Goal: Task Accomplishment & Management: Manage account settings

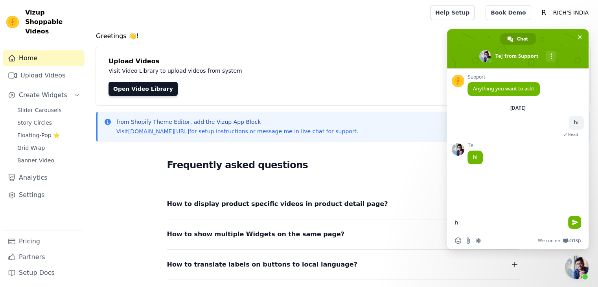
type textarea "hi"
type textarea "on mobile product page the video alignment is wrong"
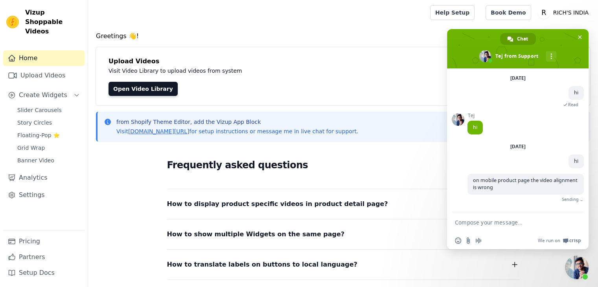
scroll to position [19, 0]
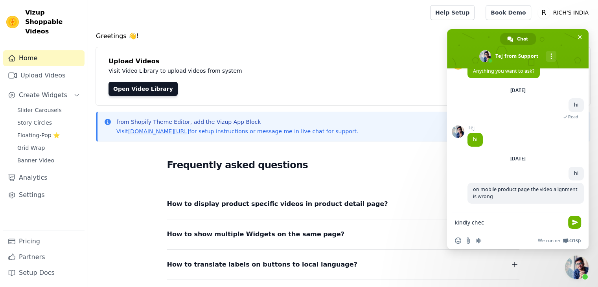
type textarea "kindly check"
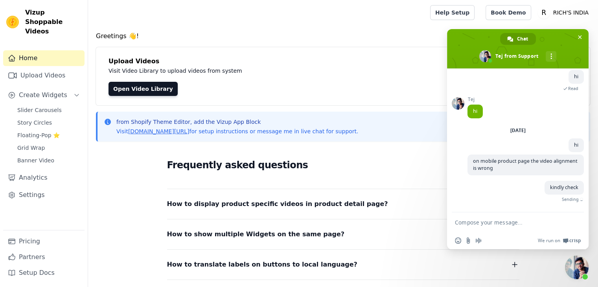
scroll to position [36, 0]
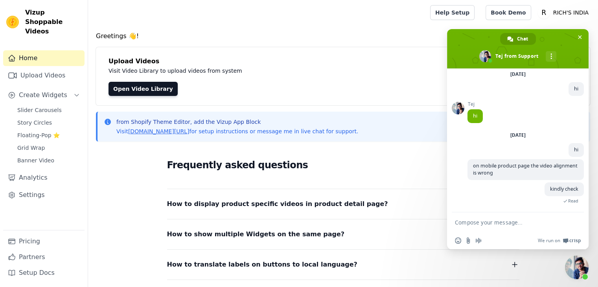
click at [486, 222] on textarea "Compose your message..." at bounding box center [510, 222] width 110 height 20
type textarea "there are three"
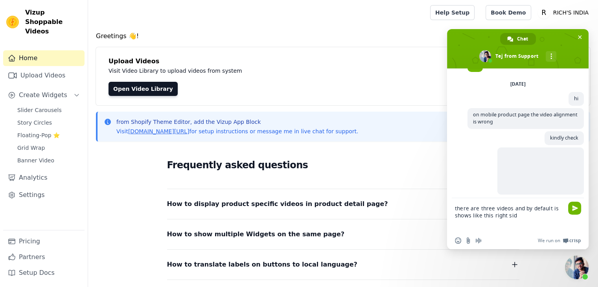
scroll to position [92, 0]
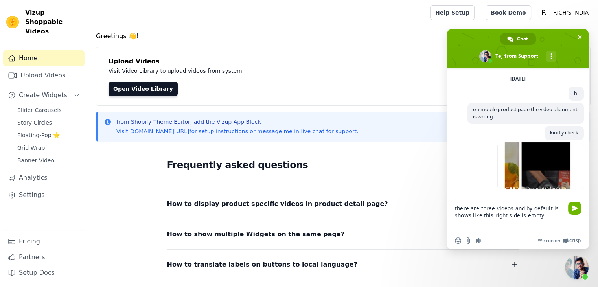
type textarea "there are three videos and by default is shows like this right side is empty"
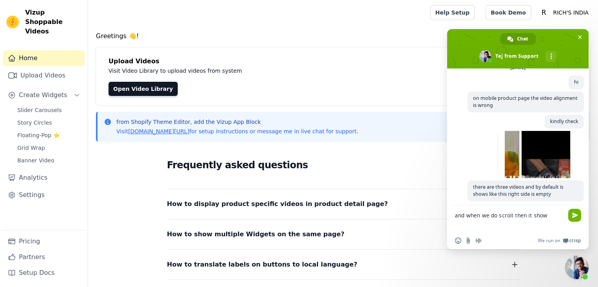
scroll to position [109, 0]
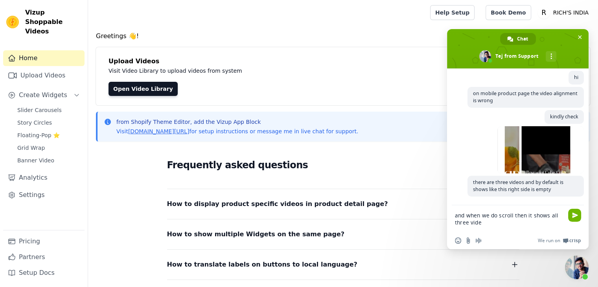
type textarea "and when we do scroll then it shows all three video"
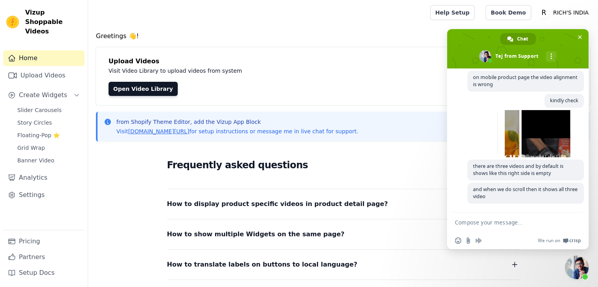
scroll to position [125, 0]
click at [26, 187] on link "Settings" at bounding box center [43, 195] width 81 height 16
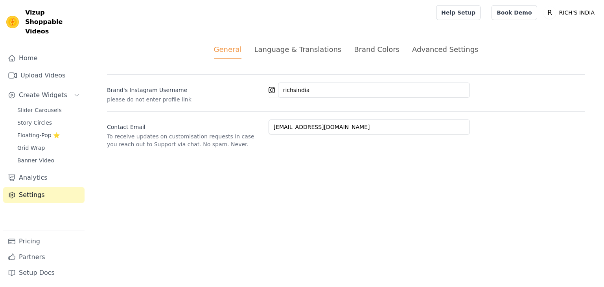
click at [296, 46] on div "Language & Translations" at bounding box center [297, 49] width 87 height 11
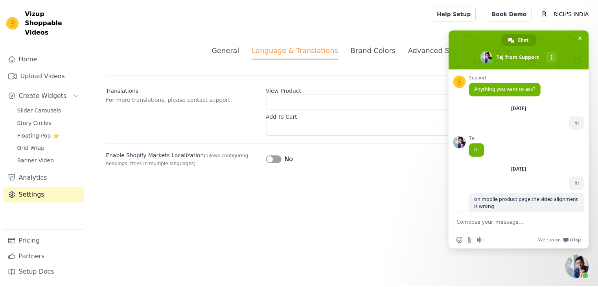
scroll to position [125, 0]
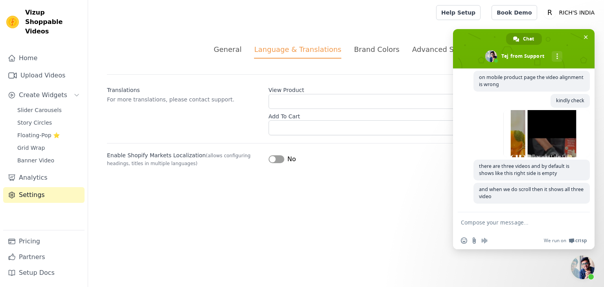
click at [362, 49] on div "Brand Colors" at bounding box center [377, 49] width 46 height 11
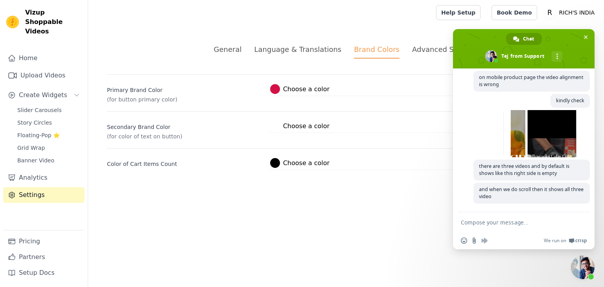
click at [419, 50] on div "Advanced Settings" at bounding box center [445, 49] width 66 height 11
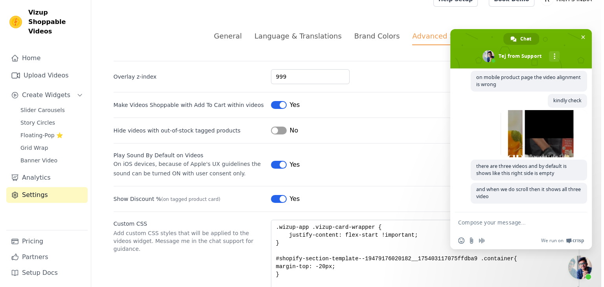
scroll to position [0, 0]
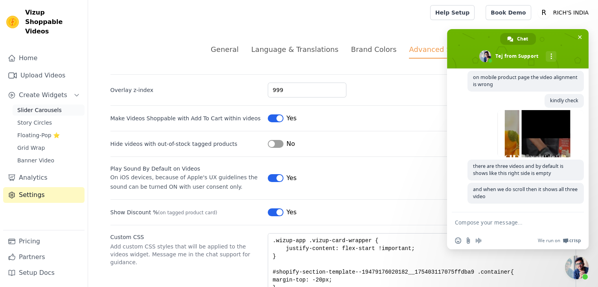
click at [43, 106] on span "Slider Carousels" at bounding box center [39, 110] width 44 height 8
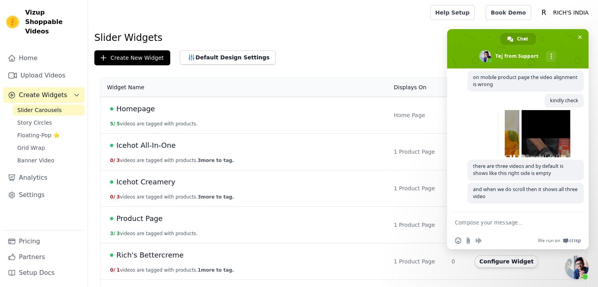
click at [322, 151] on td "Icehot All-In-One 0 / 3 videos are tagged with products. 3 more to tag." at bounding box center [245, 152] width 288 height 37
click at [577, 265] on span "Close chat" at bounding box center [577, 268] width 24 height 24
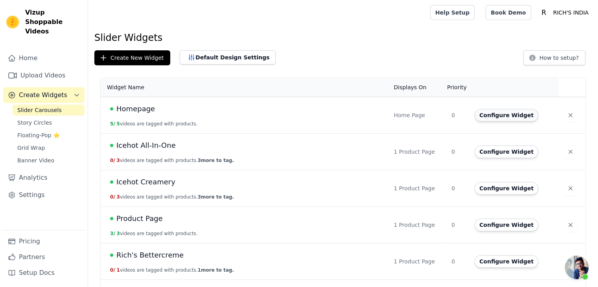
click at [506, 117] on button "Configure Widget" at bounding box center [507, 115] width 64 height 13
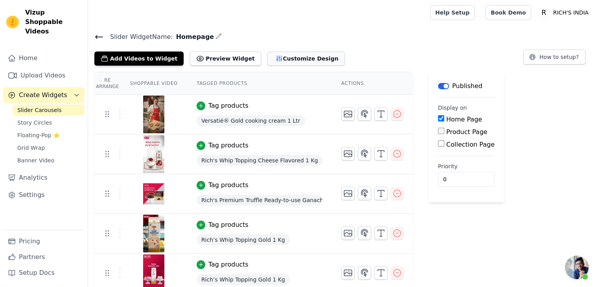
click at [280, 55] on button "Customize Design" at bounding box center [305, 59] width 77 height 14
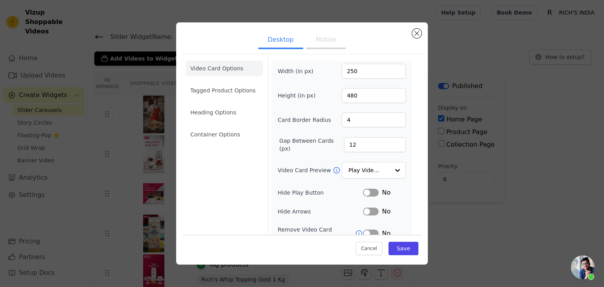
click at [325, 40] on button "Mobile" at bounding box center [325, 40] width 39 height 17
click at [485, 58] on div "Desktop Mobile Video Card Options Tagged Product Options Heading Options Contai…" at bounding box center [302, 143] width 579 height 267
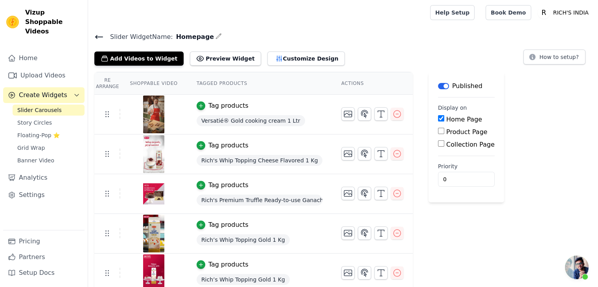
click at [101, 37] on icon at bounding box center [98, 36] width 9 height 9
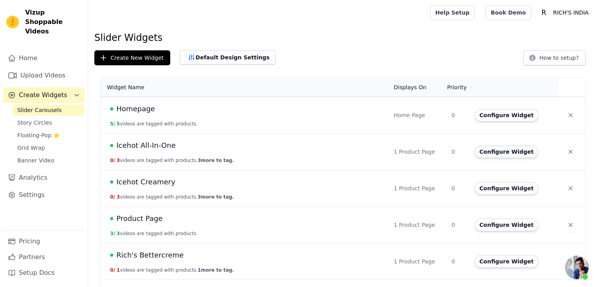
click at [499, 148] on button "Configure Widget" at bounding box center [507, 151] width 64 height 13
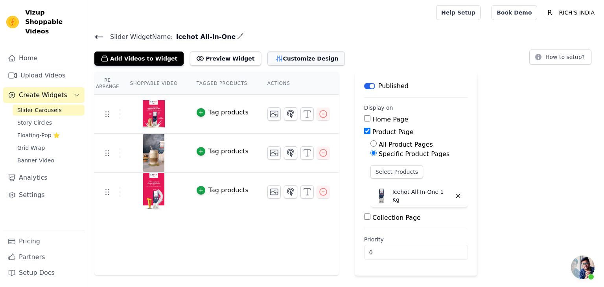
click at [288, 58] on button "Customize Design" at bounding box center [305, 59] width 77 height 14
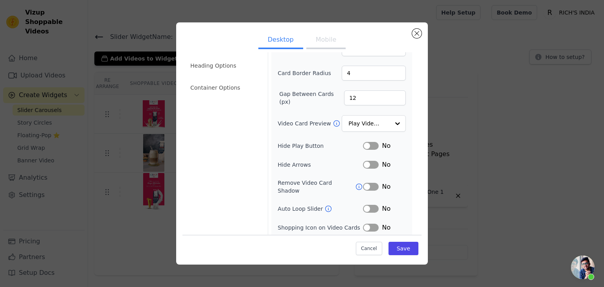
scroll to position [61, 0]
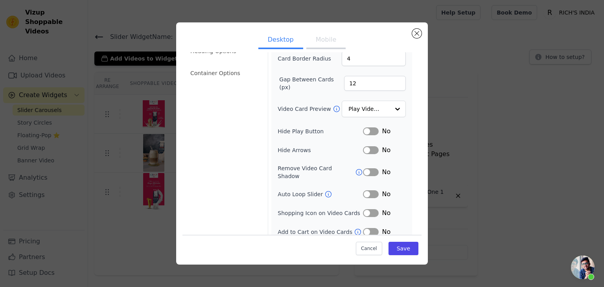
click at [365, 190] on button "Label" at bounding box center [371, 194] width 16 height 8
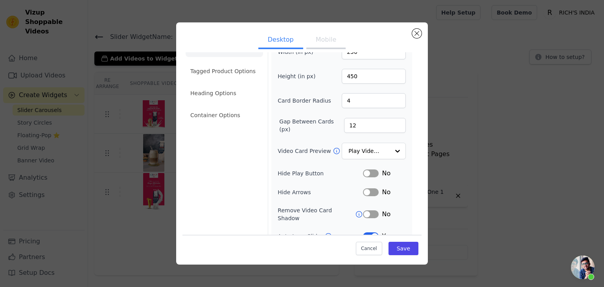
scroll to position [0, 0]
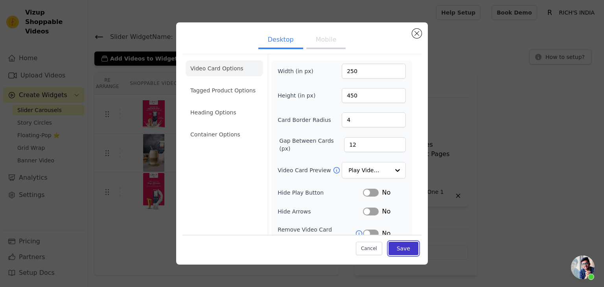
click at [401, 248] on button "Save" at bounding box center [403, 248] width 30 height 13
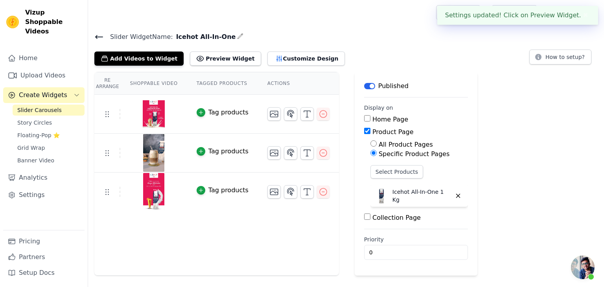
click at [324, 41] on div "Slider Widget Name: Icehot All-In-One Add Videos to Widget Preview Widget Deskt…" at bounding box center [346, 48] width 516 height 34
click at [277, 60] on button "Customize Design" at bounding box center [305, 59] width 77 height 14
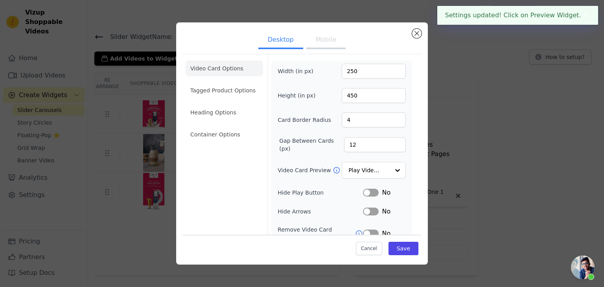
scroll to position [61, 0]
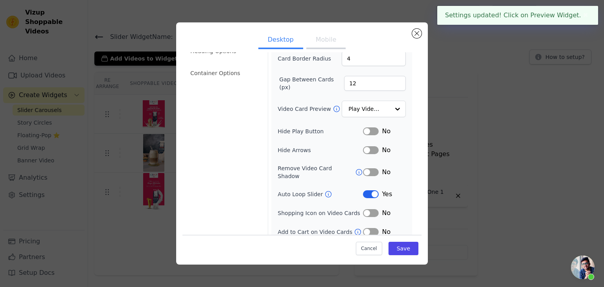
click at [365, 190] on button "Label" at bounding box center [371, 194] width 16 height 8
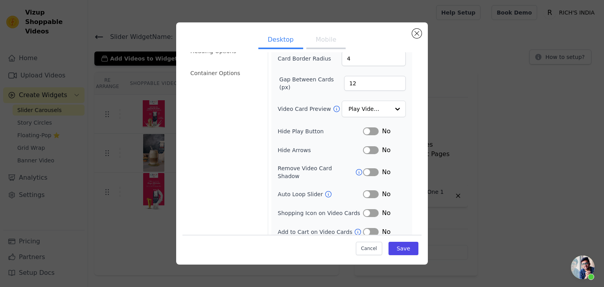
click at [322, 40] on button "Mobile" at bounding box center [325, 40] width 39 height 17
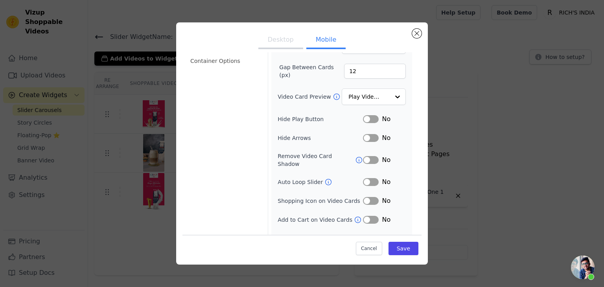
scroll to position [80, 0]
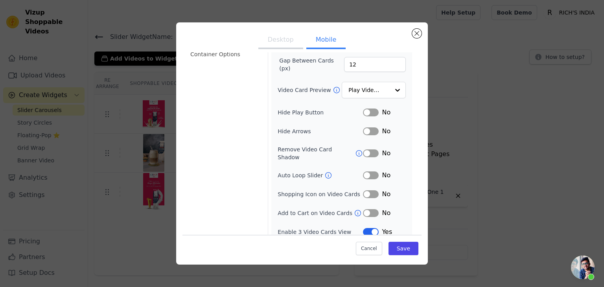
click at [366, 171] on button "Label" at bounding box center [371, 175] width 16 height 8
click at [401, 247] on button "Save" at bounding box center [403, 248] width 30 height 13
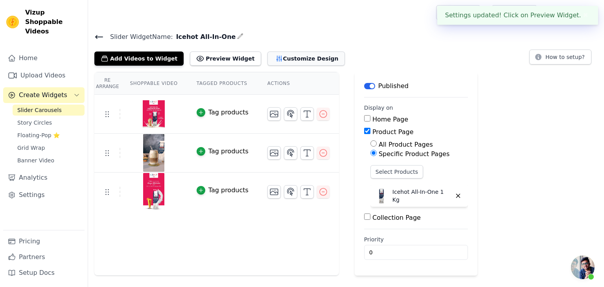
click at [290, 53] on button "Customize Design" at bounding box center [305, 59] width 77 height 14
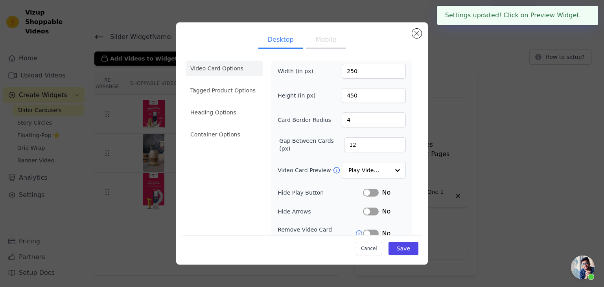
click at [324, 44] on button "Mobile" at bounding box center [325, 40] width 39 height 17
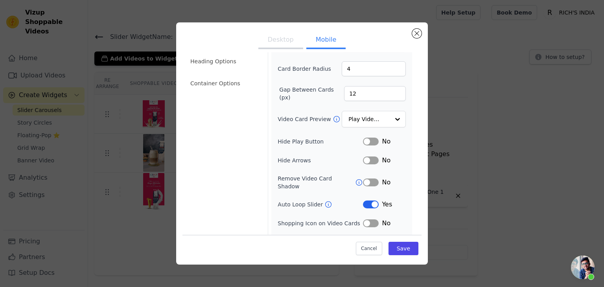
scroll to position [55, 0]
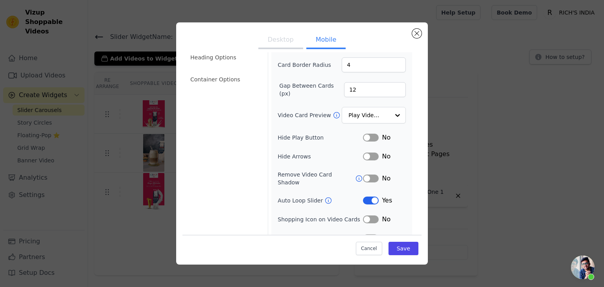
click at [313, 128] on div "Width (in px) 250 Height (in px) 450 Card Border Radius 4 Gap Between Cards (px…" at bounding box center [342, 135] width 128 height 253
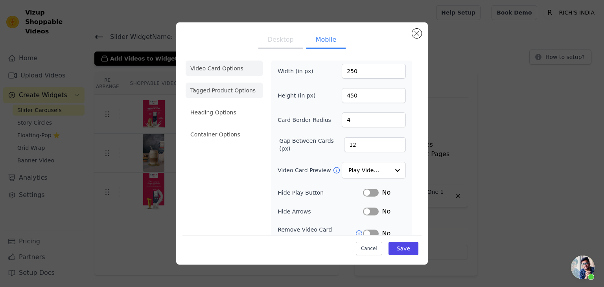
click at [229, 127] on li "Tagged Product Options" at bounding box center [224, 135] width 77 height 16
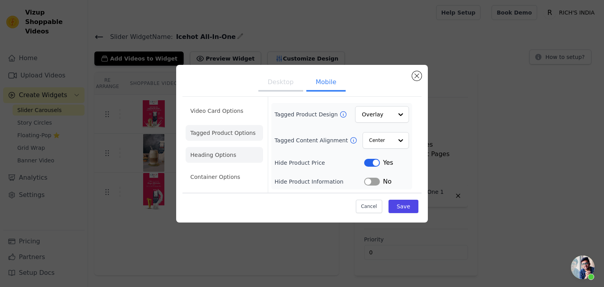
click at [213, 154] on li "Heading Options" at bounding box center [224, 155] width 77 height 16
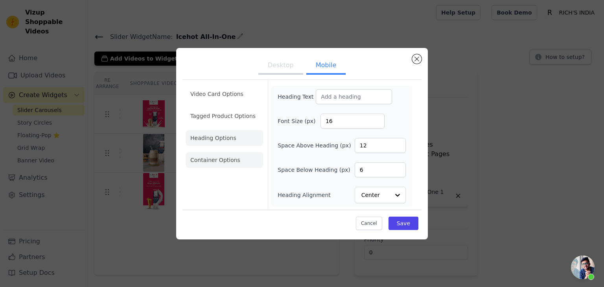
click at [212, 161] on li "Container Options" at bounding box center [224, 160] width 77 height 16
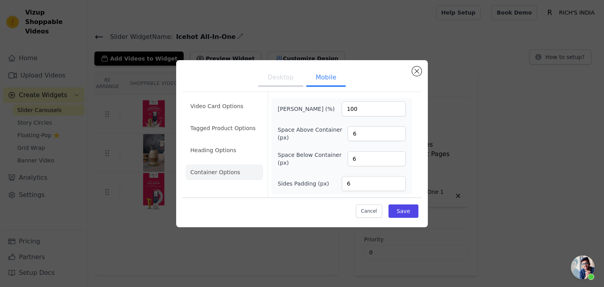
click at [371, 28] on div "Desktop Mobile Video Card Options Tagged Product Options Heading Options Contai…" at bounding box center [302, 143] width 604 height 287
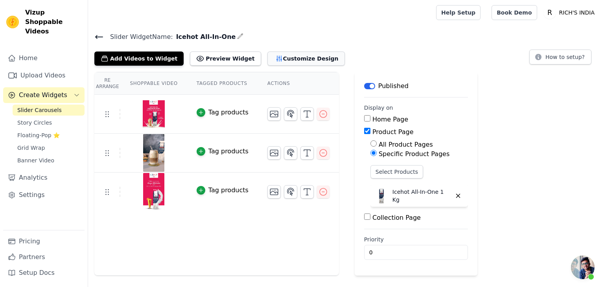
click at [289, 58] on button "Customize Design" at bounding box center [305, 59] width 77 height 14
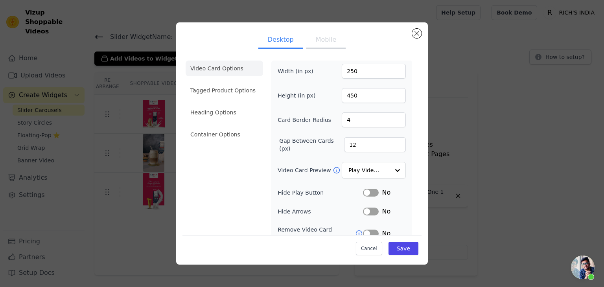
click at [330, 45] on button "Mobile" at bounding box center [325, 40] width 39 height 17
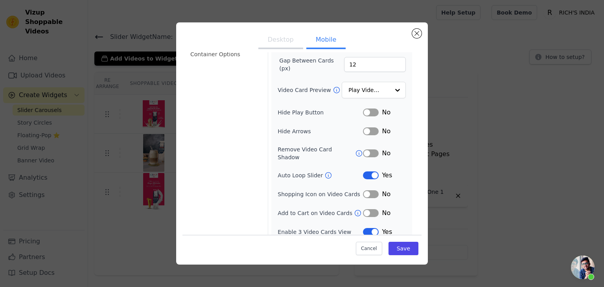
click at [368, 171] on button "Label" at bounding box center [371, 175] width 16 height 8
click at [399, 247] on button "Save" at bounding box center [403, 248] width 30 height 13
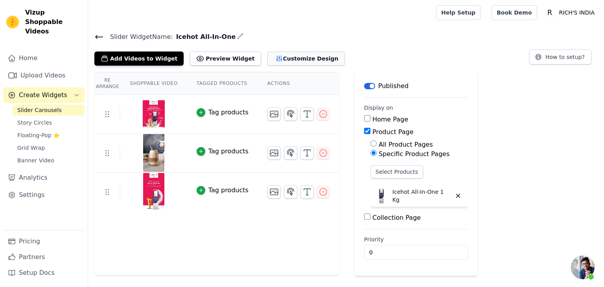
click at [288, 56] on button "Customize Design" at bounding box center [305, 59] width 77 height 14
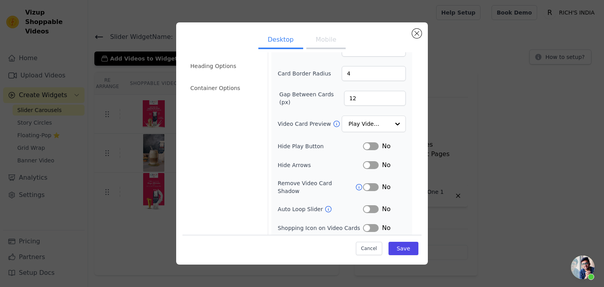
scroll to position [61, 0]
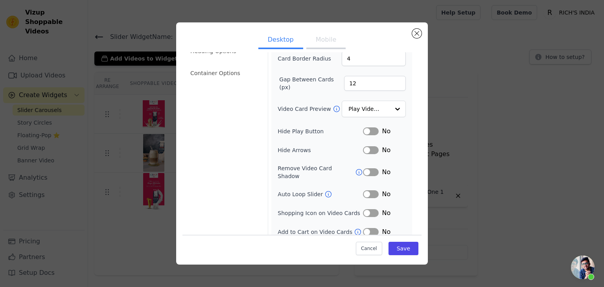
click at [319, 39] on button "Mobile" at bounding box center [325, 40] width 39 height 17
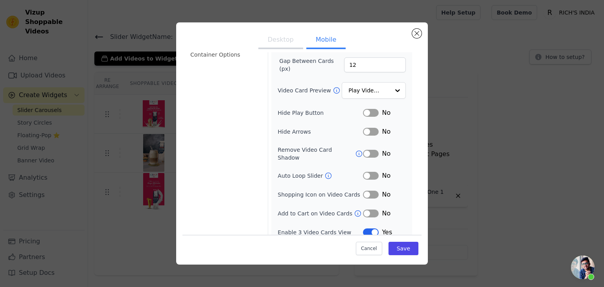
scroll to position [80, 0]
click at [364, 228] on button "Label" at bounding box center [371, 232] width 16 height 8
click at [401, 245] on button "Save" at bounding box center [403, 248] width 30 height 13
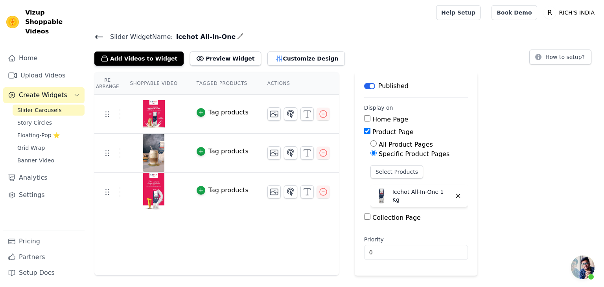
click at [98, 36] on icon at bounding box center [98, 36] width 9 height 9
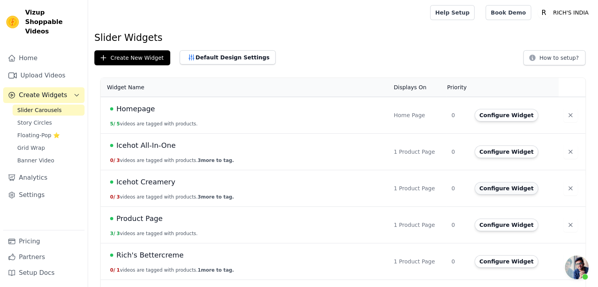
click at [503, 188] on button "Configure Widget" at bounding box center [507, 188] width 64 height 13
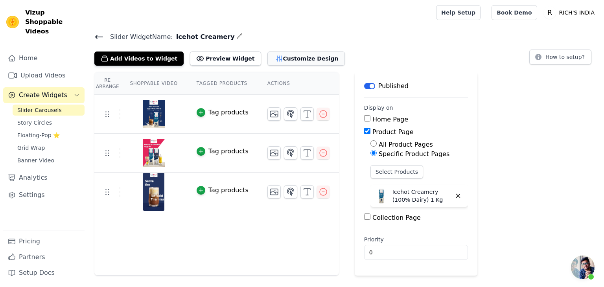
click at [295, 56] on button "Customize Design" at bounding box center [305, 59] width 77 height 14
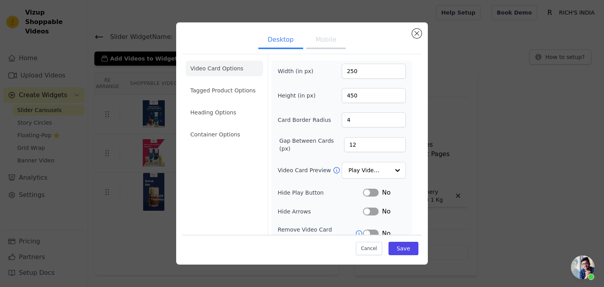
click at [314, 44] on button "Mobile" at bounding box center [325, 40] width 39 height 17
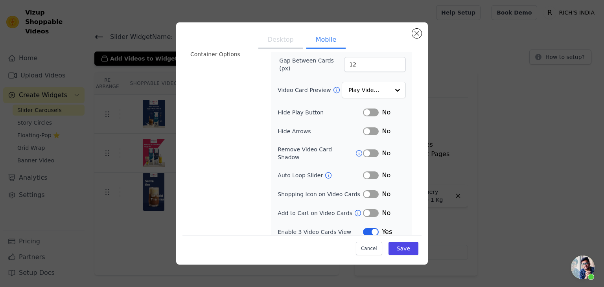
click at [363, 228] on button "Label" at bounding box center [371, 232] width 16 height 8
click at [398, 249] on button "Save" at bounding box center [403, 248] width 30 height 13
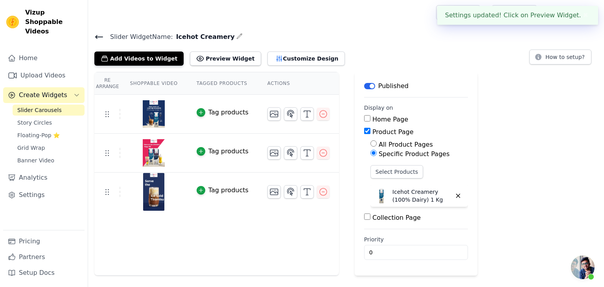
click at [96, 37] on icon at bounding box center [99, 36] width 7 height 3
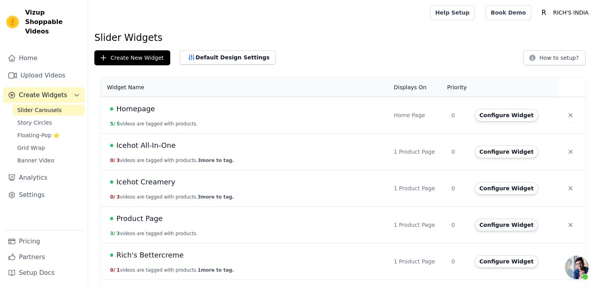
click at [511, 223] on button "Configure Widget" at bounding box center [507, 225] width 64 height 13
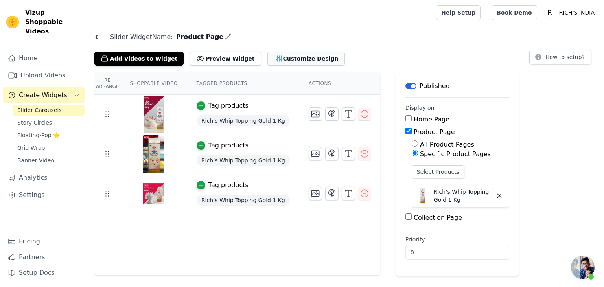
click at [284, 57] on button "Customize Design" at bounding box center [305, 59] width 77 height 14
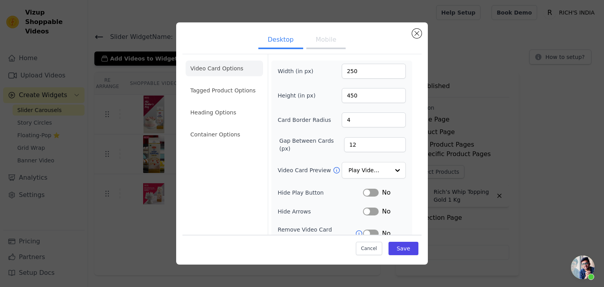
click at [321, 43] on button "Mobile" at bounding box center [325, 40] width 39 height 17
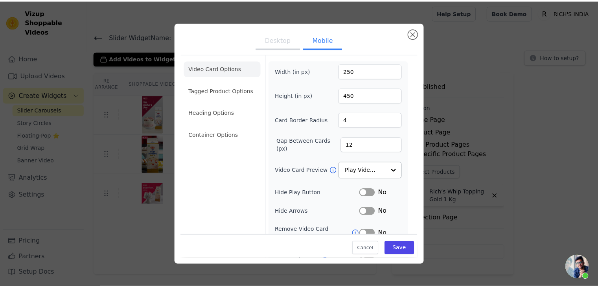
scroll to position [80, 0]
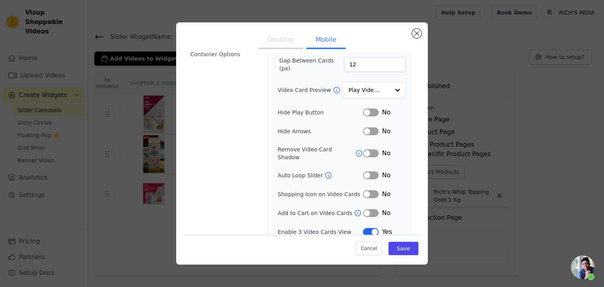
click at [363, 228] on button "Label" at bounding box center [371, 232] width 16 height 8
click at [399, 250] on button "Save" at bounding box center [403, 248] width 30 height 13
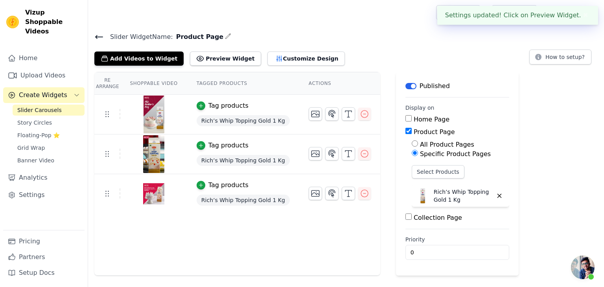
click at [97, 35] on icon at bounding box center [99, 36] width 7 height 3
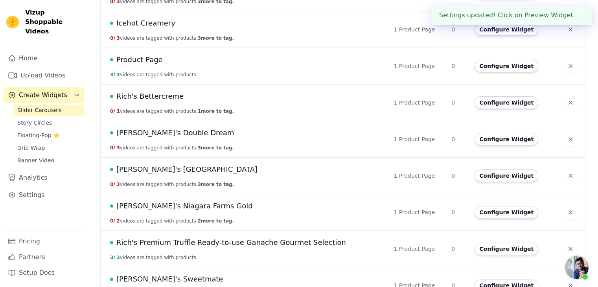
scroll to position [159, 0]
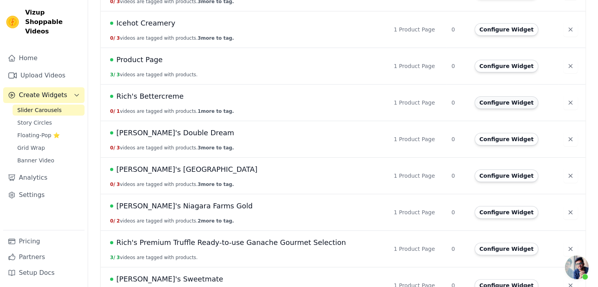
click at [499, 102] on button "Configure Widget" at bounding box center [507, 102] width 64 height 13
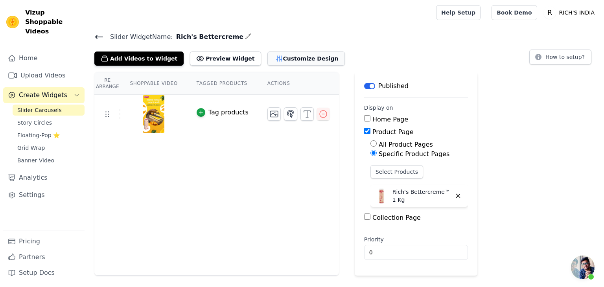
click at [293, 54] on button "Customize Design" at bounding box center [305, 59] width 77 height 14
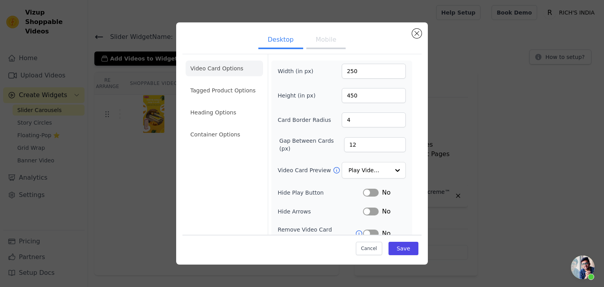
click at [328, 44] on button "Mobile" at bounding box center [325, 40] width 39 height 17
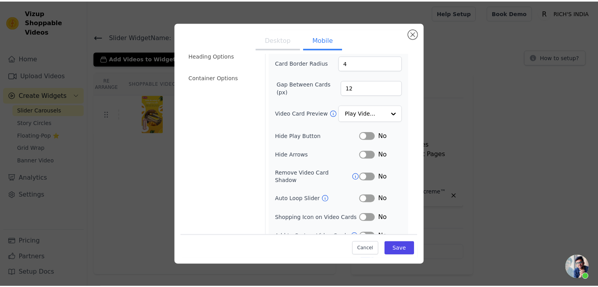
scroll to position [80, 0]
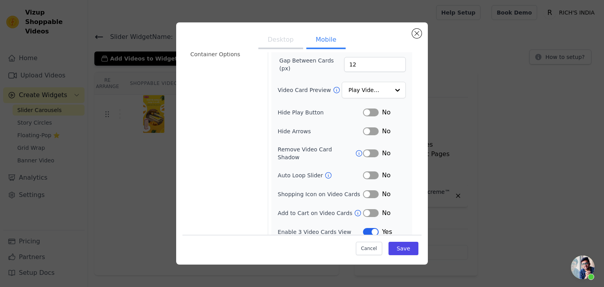
click at [363, 228] on button "Label" at bounding box center [371, 232] width 16 height 8
click at [401, 250] on button "Save" at bounding box center [403, 248] width 30 height 13
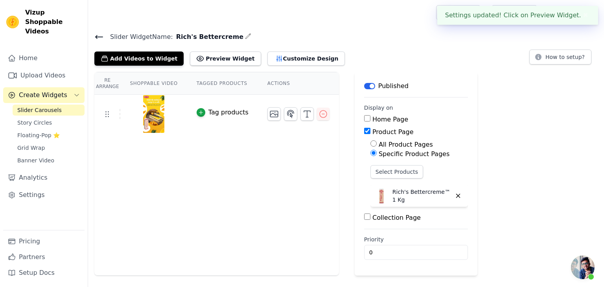
click at [99, 35] on icon at bounding box center [98, 36] width 9 height 9
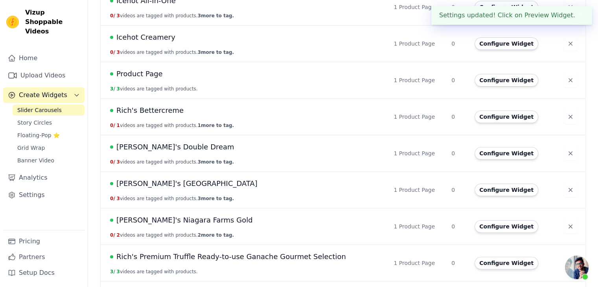
scroll to position [147, 0]
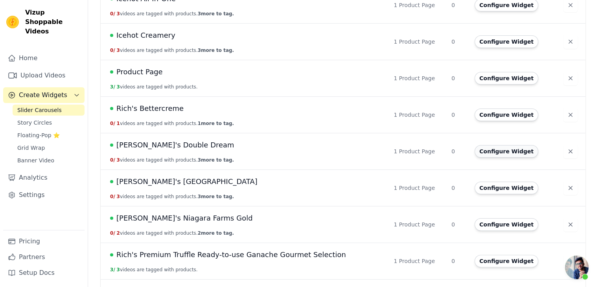
click at [506, 154] on button "Configure Widget" at bounding box center [507, 151] width 64 height 13
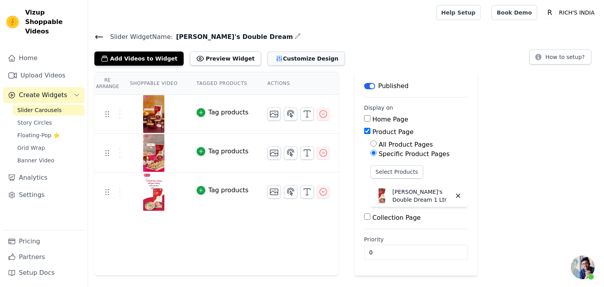
click at [285, 52] on button "Customize Design" at bounding box center [305, 59] width 77 height 14
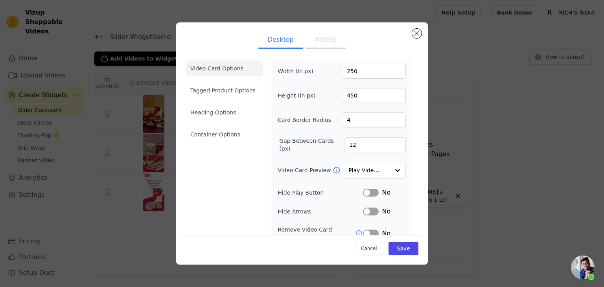
click at [320, 40] on button "Mobile" at bounding box center [325, 40] width 39 height 17
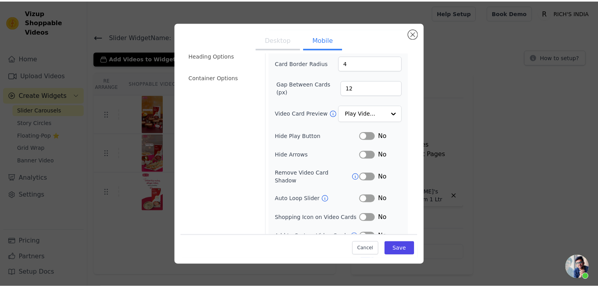
scroll to position [80, 0]
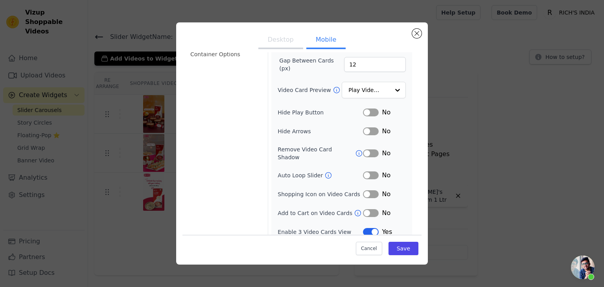
click at [364, 228] on button "Label" at bounding box center [371, 232] width 16 height 8
click at [399, 253] on button "Save" at bounding box center [403, 248] width 30 height 13
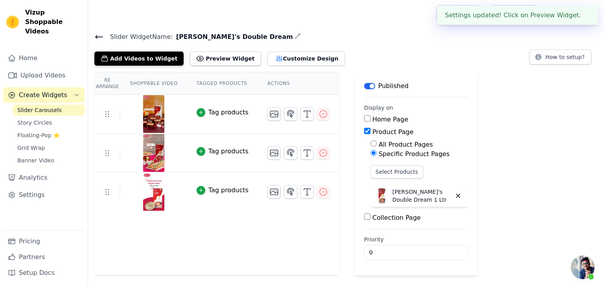
click at [98, 34] on icon at bounding box center [98, 36] width 9 height 9
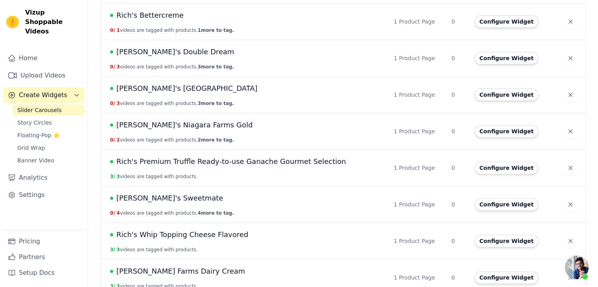
scroll to position [250, 0]
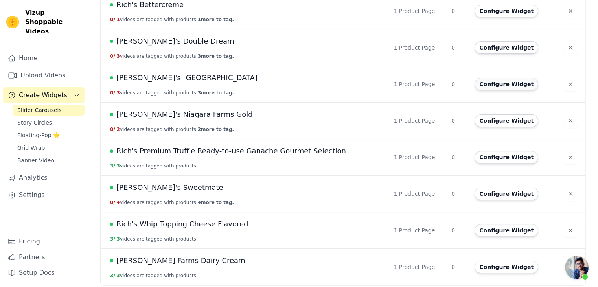
click at [508, 85] on button "Configure Widget" at bounding box center [507, 84] width 64 height 13
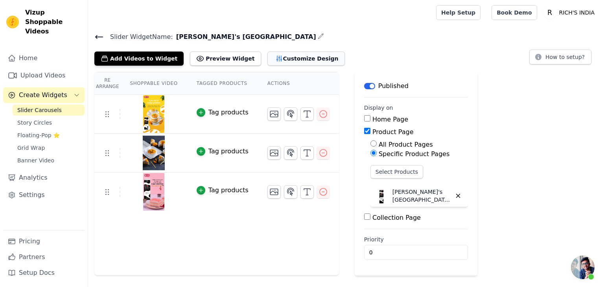
click at [288, 59] on button "Customize Design" at bounding box center [305, 59] width 77 height 14
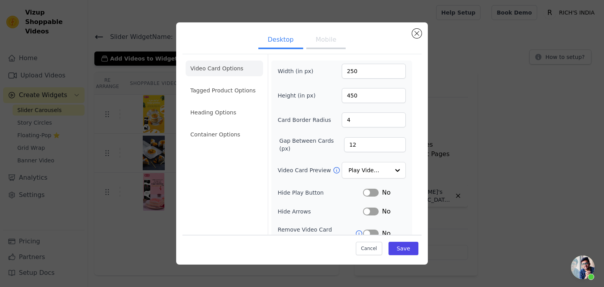
click at [320, 46] on button "Mobile" at bounding box center [325, 40] width 39 height 17
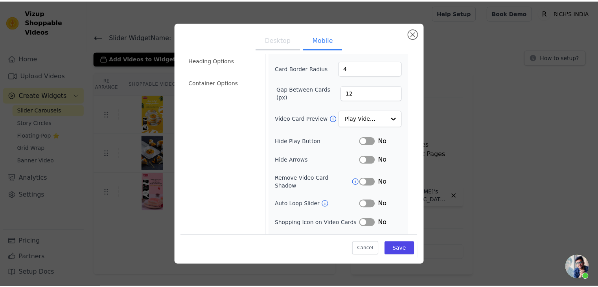
scroll to position [80, 0]
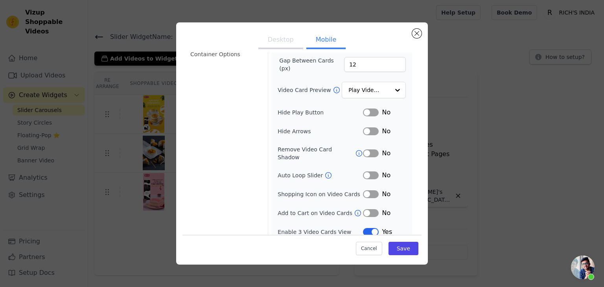
click at [363, 228] on button "Label" at bounding box center [371, 232] width 16 height 8
click at [403, 252] on button "Save" at bounding box center [403, 248] width 30 height 13
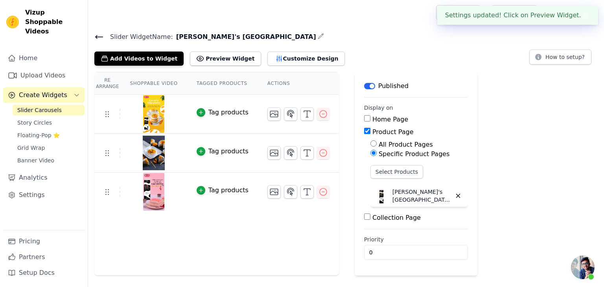
click at [99, 37] on icon at bounding box center [99, 36] width 7 height 3
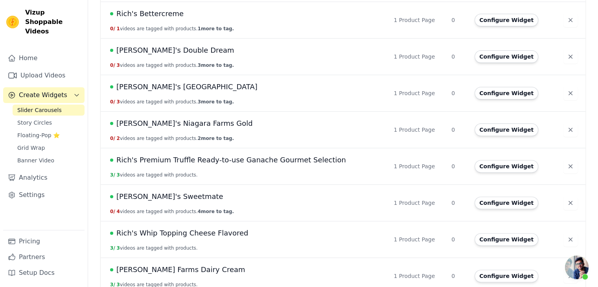
scroll to position [238, 0]
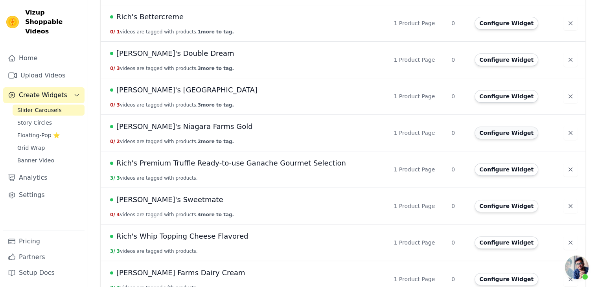
click at [493, 133] on button "Configure Widget" at bounding box center [507, 133] width 64 height 13
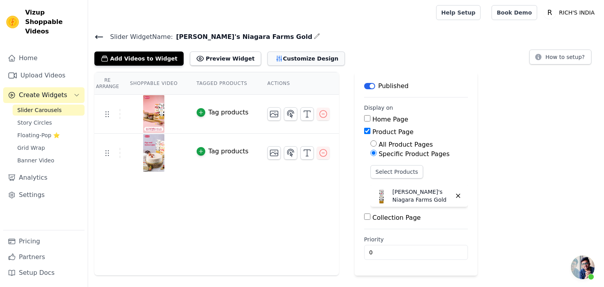
click at [286, 56] on button "Customize Design" at bounding box center [305, 59] width 77 height 14
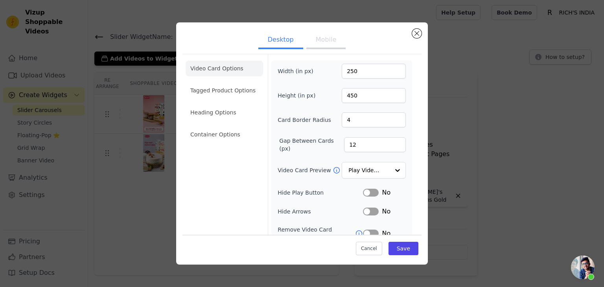
click at [330, 43] on button "Mobile" at bounding box center [325, 40] width 39 height 17
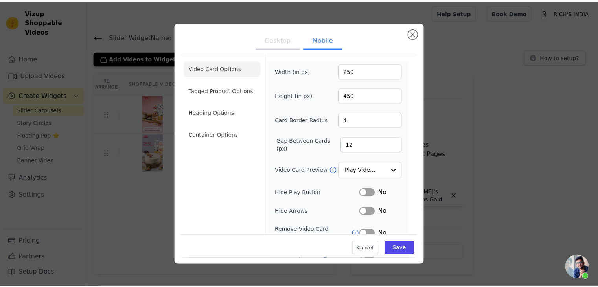
scroll to position [80, 0]
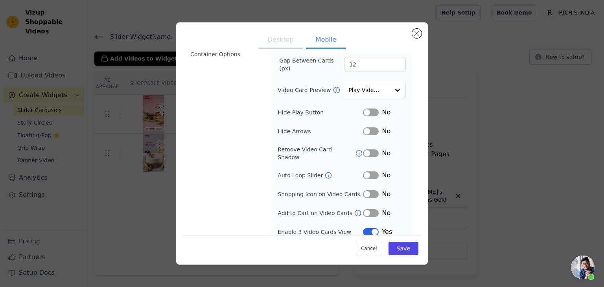
click at [366, 228] on button "Label" at bounding box center [371, 232] width 16 height 8
click at [401, 247] on button "Save" at bounding box center [403, 248] width 30 height 13
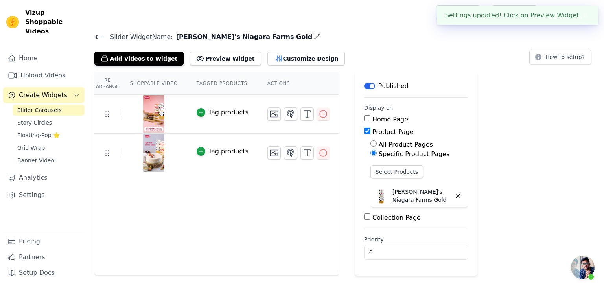
click at [97, 38] on icon at bounding box center [99, 36] width 7 height 3
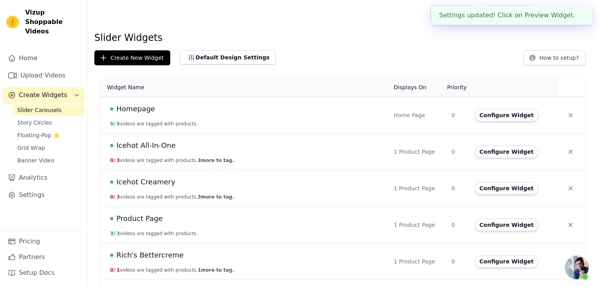
scroll to position [250, 0]
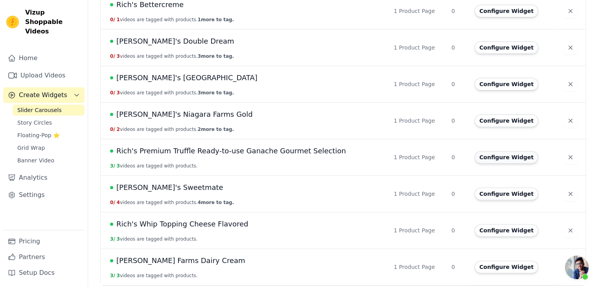
click at [493, 154] on button "Configure Widget" at bounding box center [507, 157] width 64 height 13
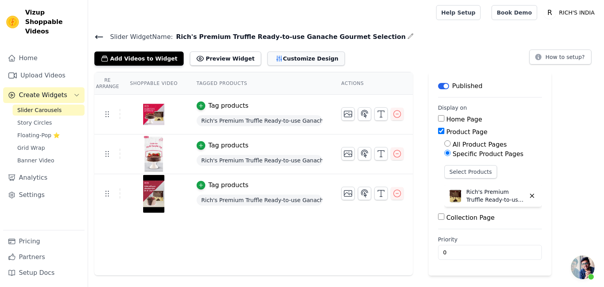
click at [291, 53] on button "Customize Design" at bounding box center [305, 59] width 77 height 14
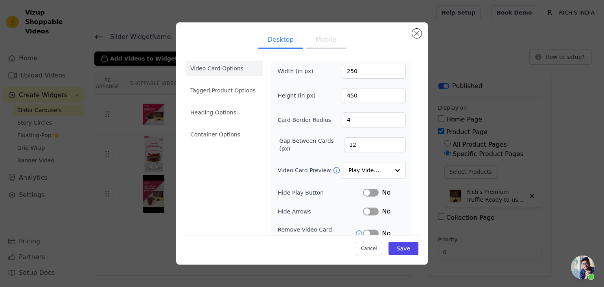
click at [322, 38] on button "Mobile" at bounding box center [325, 40] width 39 height 17
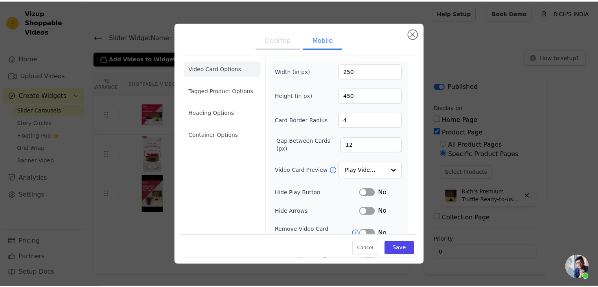
scroll to position [80, 0]
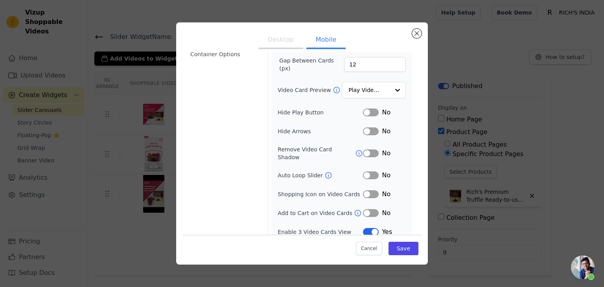
click at [364, 228] on button "Label" at bounding box center [371, 232] width 16 height 8
click at [396, 248] on button "Save" at bounding box center [403, 248] width 30 height 13
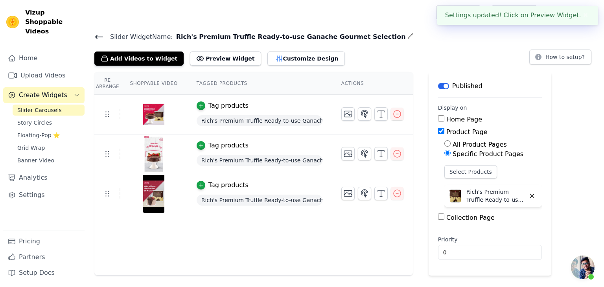
click at [97, 35] on icon at bounding box center [99, 36] width 7 height 3
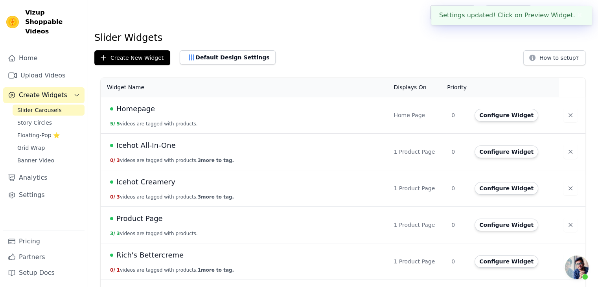
scroll to position [250, 0]
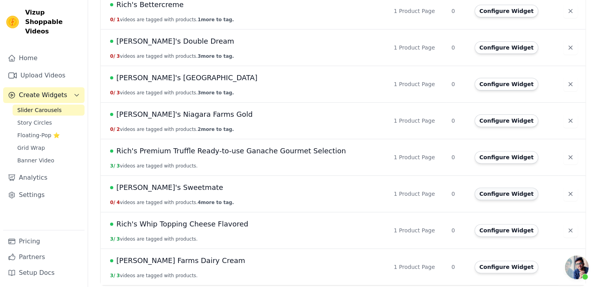
click at [490, 194] on button "Configure Widget" at bounding box center [507, 194] width 64 height 13
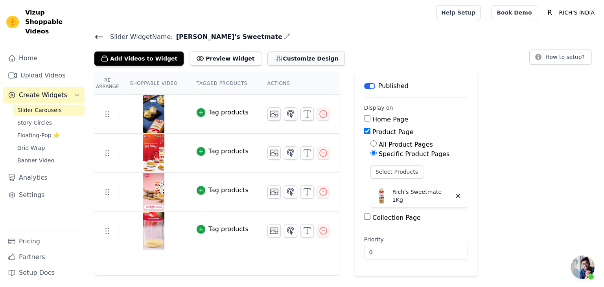
click at [274, 57] on button "Customize Design" at bounding box center [305, 59] width 77 height 14
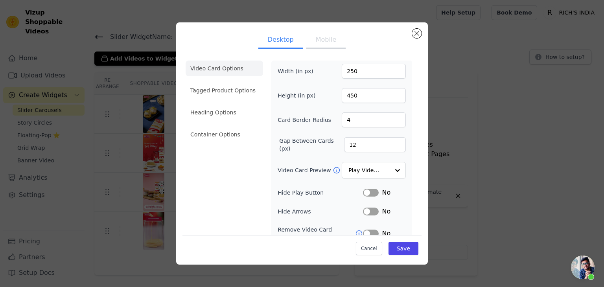
click at [321, 46] on button "Mobile" at bounding box center [325, 40] width 39 height 17
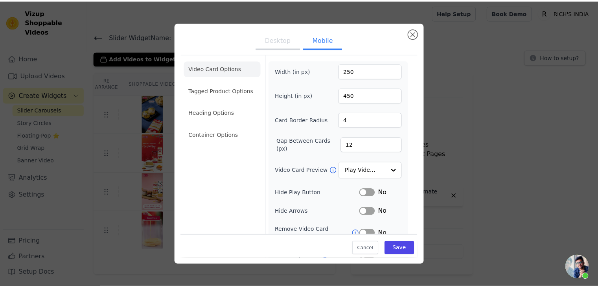
scroll to position [80, 0]
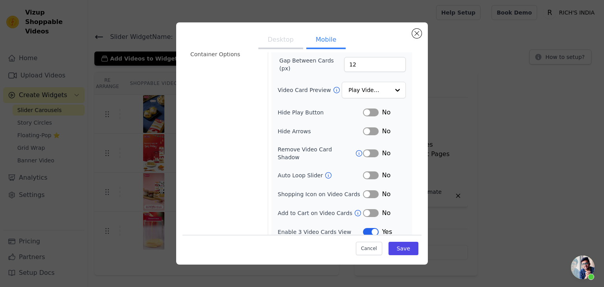
click at [363, 228] on button "Label" at bounding box center [371, 232] width 16 height 8
click at [406, 249] on button "Save" at bounding box center [403, 248] width 30 height 13
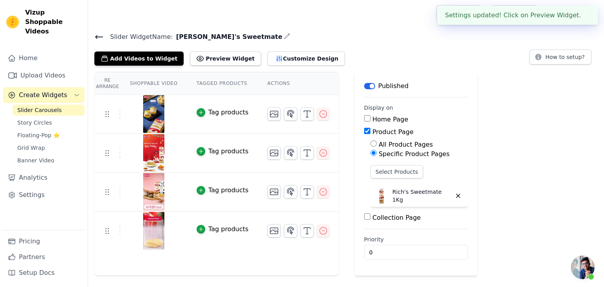
click at [98, 35] on icon at bounding box center [98, 36] width 9 height 9
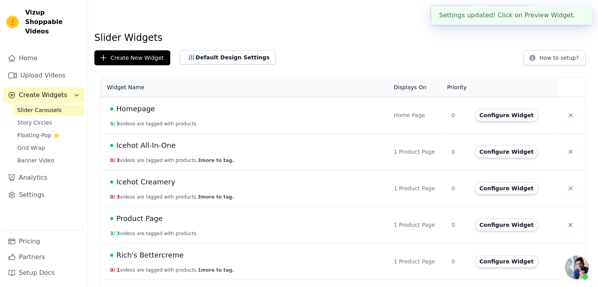
scroll to position [250, 0]
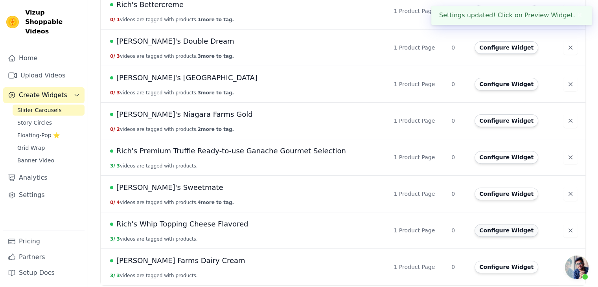
click at [481, 226] on button "Configure Widget" at bounding box center [507, 230] width 64 height 13
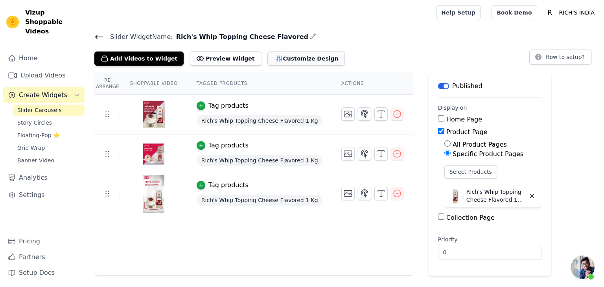
click at [285, 55] on button "Customize Design" at bounding box center [305, 59] width 77 height 14
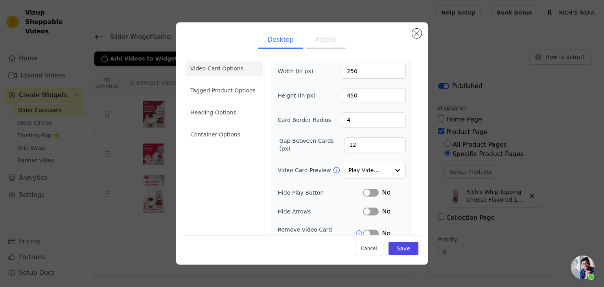
scroll to position [61, 0]
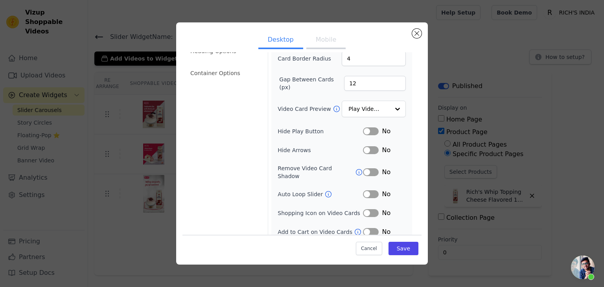
click at [314, 48] on button "Mobile" at bounding box center [325, 40] width 39 height 17
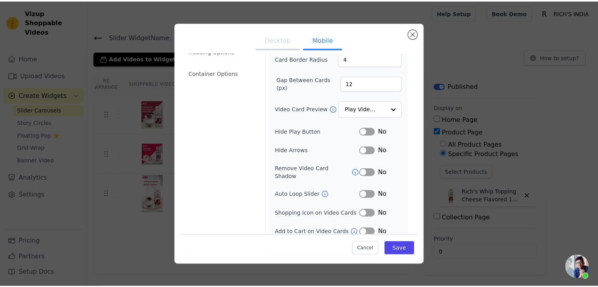
scroll to position [80, 0]
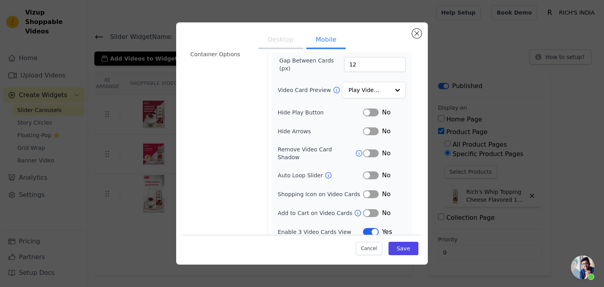
click at [366, 228] on button "Label" at bounding box center [371, 232] width 16 height 8
click at [399, 249] on button "Save" at bounding box center [403, 248] width 30 height 13
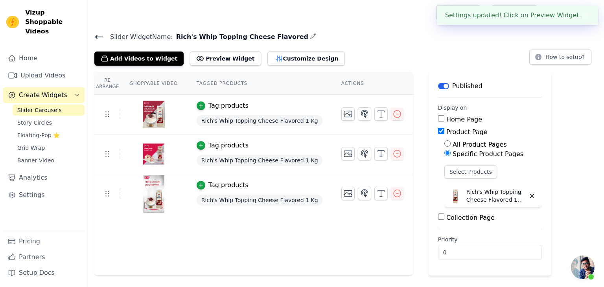
click at [102, 36] on icon at bounding box center [99, 36] width 7 height 3
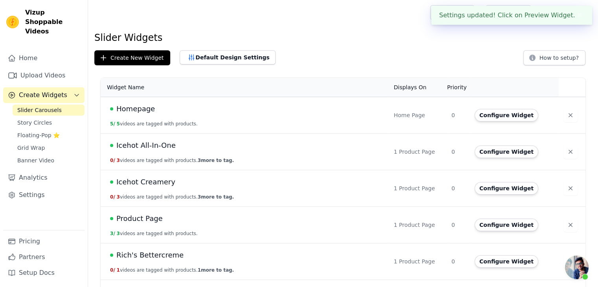
scroll to position [250, 0]
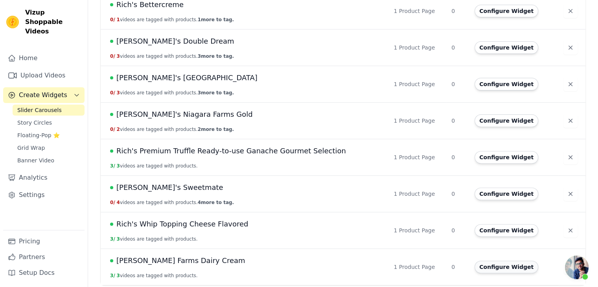
click at [493, 265] on button "Configure Widget" at bounding box center [507, 267] width 64 height 13
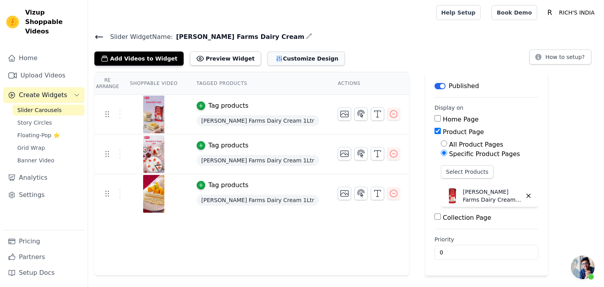
click at [280, 56] on button "Customize Design" at bounding box center [305, 59] width 77 height 14
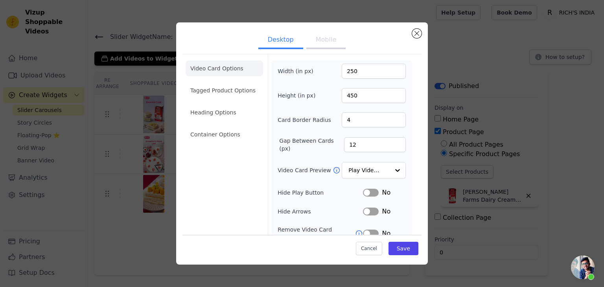
click at [329, 39] on button "Mobile" at bounding box center [325, 40] width 39 height 17
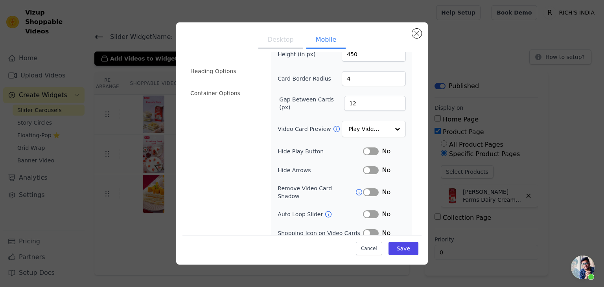
scroll to position [80, 0]
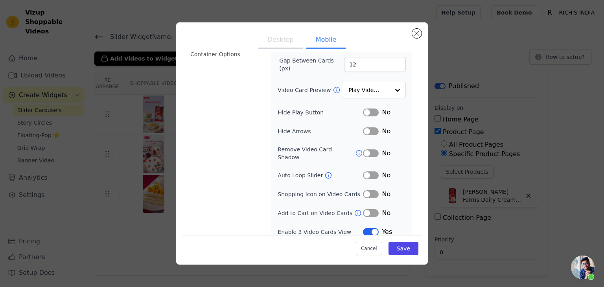
click at [363, 228] on button "Label" at bounding box center [371, 232] width 16 height 8
drag, startPoint x: 401, startPoint y: 239, endPoint x: 397, endPoint y: 246, distance: 8.1
click at [397, 246] on div "Cancel Save" at bounding box center [301, 247] width 239 height 24
click at [397, 246] on button "Save" at bounding box center [403, 248] width 30 height 13
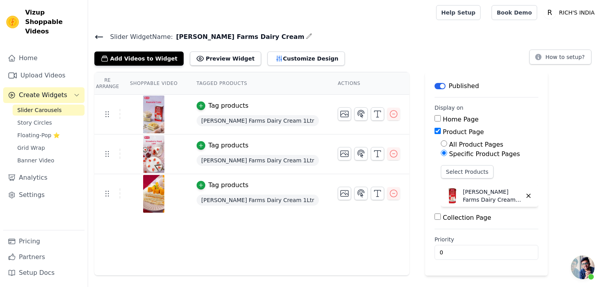
click at [583, 263] on span "Open chat" at bounding box center [583, 268] width 24 height 24
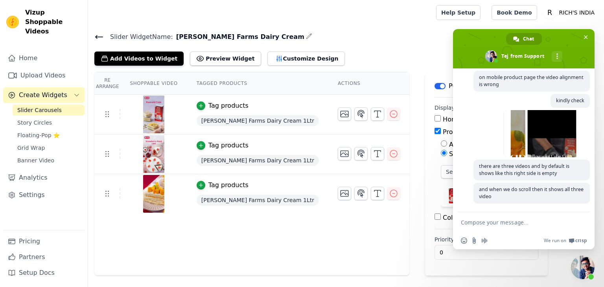
click at [506, 228] on textarea "Compose your message..." at bounding box center [516, 222] width 110 height 20
type textarea "let it be i have fized it"
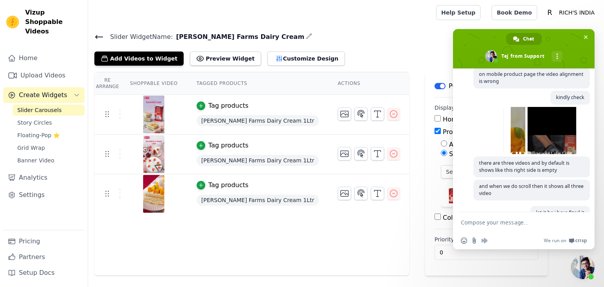
scroll to position [154, 0]
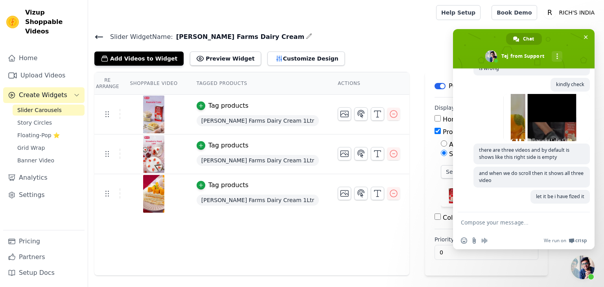
click at [528, 222] on textarea "Compose your message..." at bounding box center [516, 222] width 110 height 20
